Goal: Information Seeking & Learning: Learn about a topic

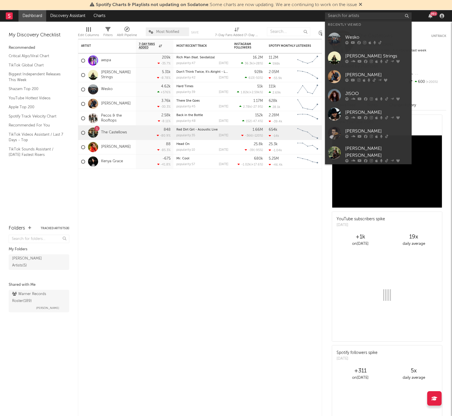
click at [371, 15] on input "text" at bounding box center [368, 15] width 87 height 7
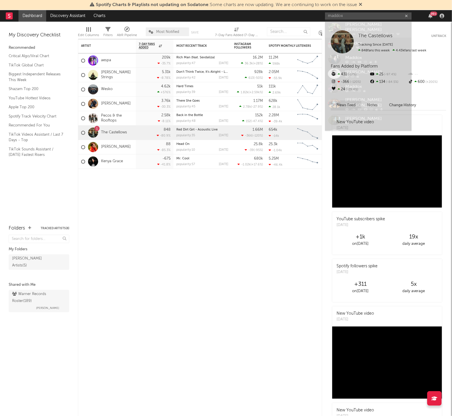
type input "maddox"
click at [361, 29] on div "[PERSON_NAME] [PERSON_NAME]" at bounding box center [377, 30] width 64 height 14
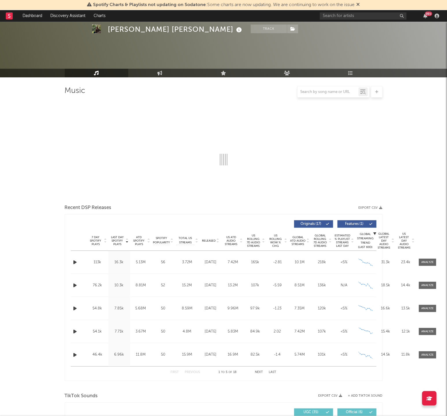
select select "6m"
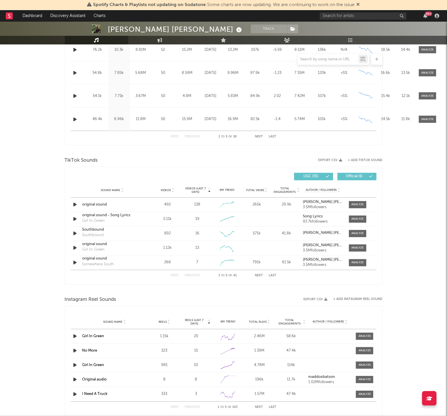
scroll to position [325, 0]
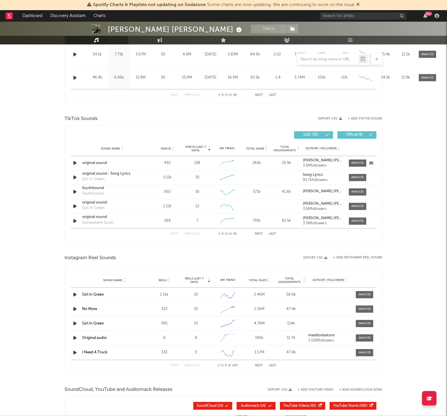
click at [102, 162] on div "original sound" at bounding box center [112, 164] width 60 height 6
drag, startPoint x: 354, startPoint y: 161, endPoint x: 344, endPoint y: 162, distance: 10.5
click at [355, 161] on span at bounding box center [357, 163] width 17 height 7
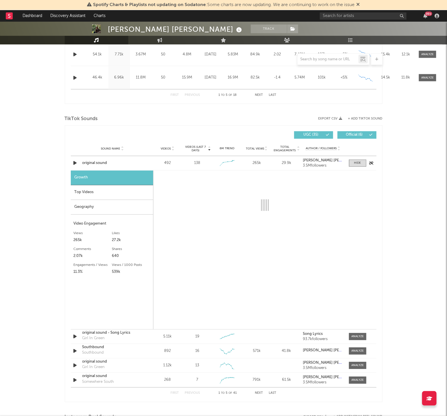
select select "1w"
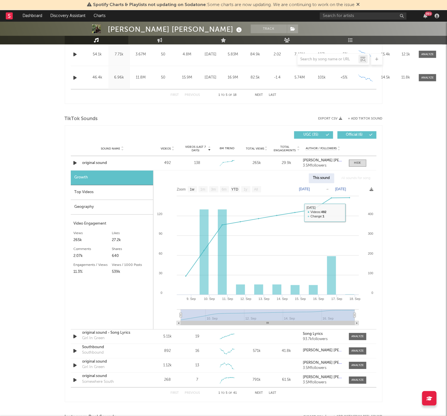
click at [410, 187] on div "[PERSON_NAME] [PERSON_NAME] Track [GEOGRAPHIC_DATA] | Country Edit Track Benchm…" at bounding box center [223, 212] width 447 height 1031
click at [355, 163] on div at bounding box center [357, 163] width 7 height 4
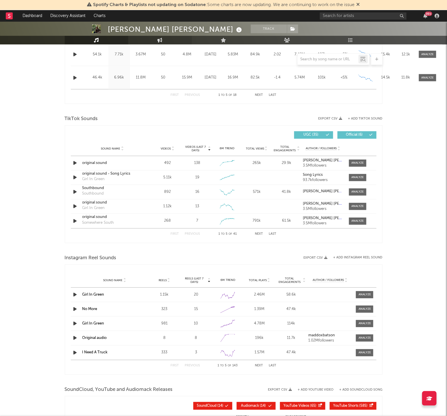
click at [167, 40] on link "Engagement" at bounding box center [160, 40] width 64 height 9
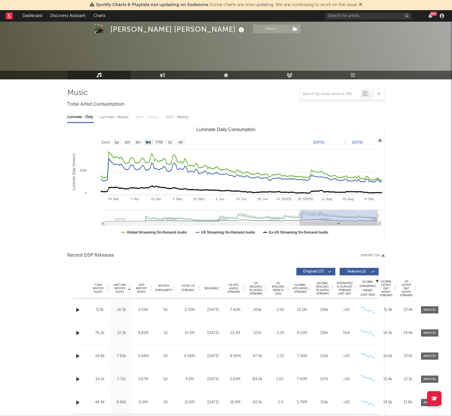
select select "1w"
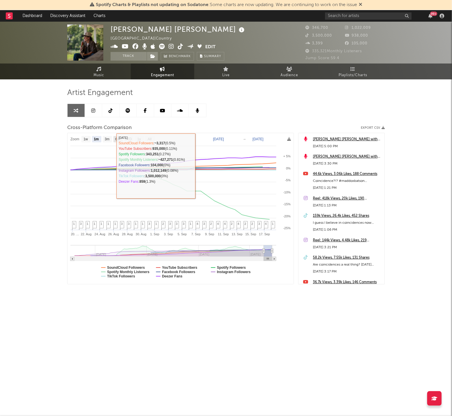
click at [115, 138] on text "6m" at bounding box center [117, 139] width 5 height 4
select select "6m"
type input "[DATE]"
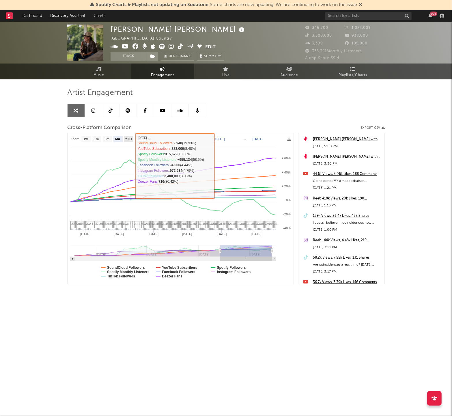
click at [129, 138] on text "YTD" at bounding box center [128, 139] width 7 height 4
select select "YTD"
type input "[DATE]"
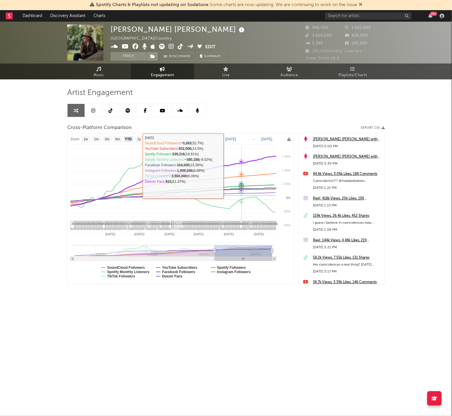
select select "1w"
